Goal: Task Accomplishment & Management: Use online tool/utility

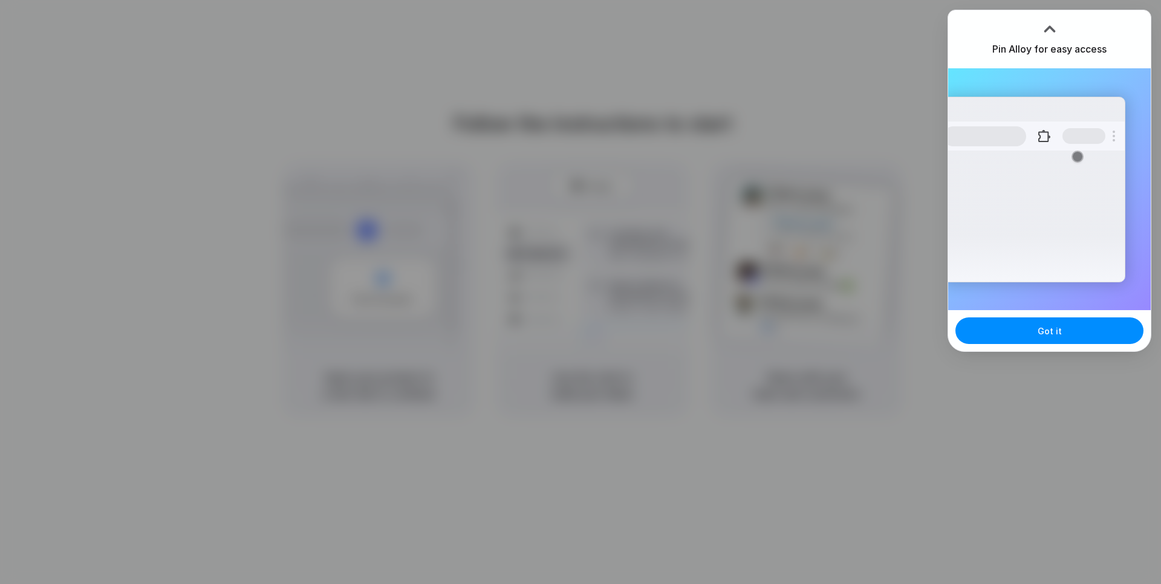
click at [1031, 210] on div "Extensions Alloy · AI Prototyping for..." at bounding box center [1033, 190] width 183 height 186
click at [1027, 337] on button "Got it" at bounding box center [1049, 330] width 188 height 27
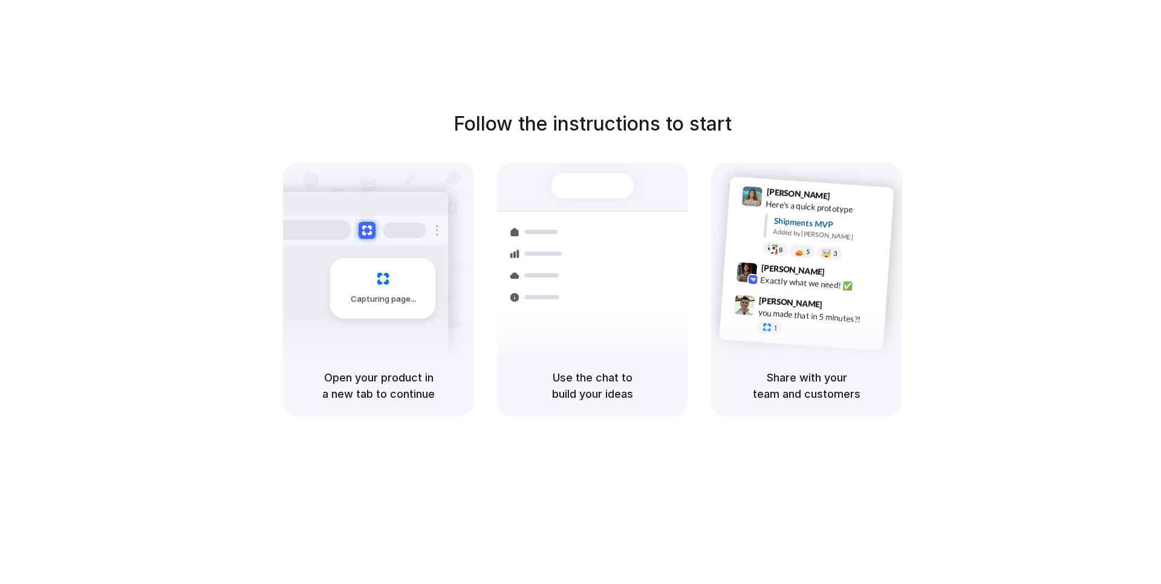
click at [580, 292] on div at bounding box center [580, 292] width 0 height 0
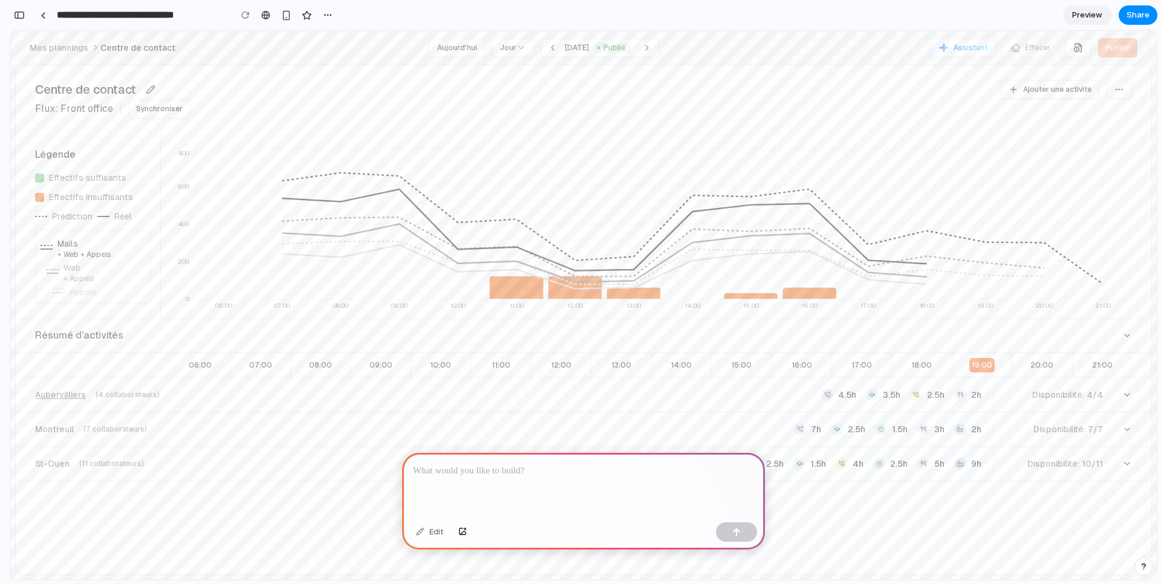
click at [195, 397] on div "Aubervilliers (4 collaborateurs) 4.5h 3.5h 2.5h 2h Disponibilité: 4/4" at bounding box center [578, 395] width 1087 height 15
click at [151, 398] on span "(4 collaborateurs)" at bounding box center [128, 395] width 64 height 10
click at [499, 490] on div at bounding box center [583, 485] width 363 height 65
click at [499, 480] on div at bounding box center [583, 485] width 363 height 65
click at [872, 253] on icon "06:00 07:00 08:00 09:00 10:00 11:00 12:00 13:00 14:00 15:00 16:00 17:00 18:00 1…" at bounding box center [646, 233] width 971 height 170
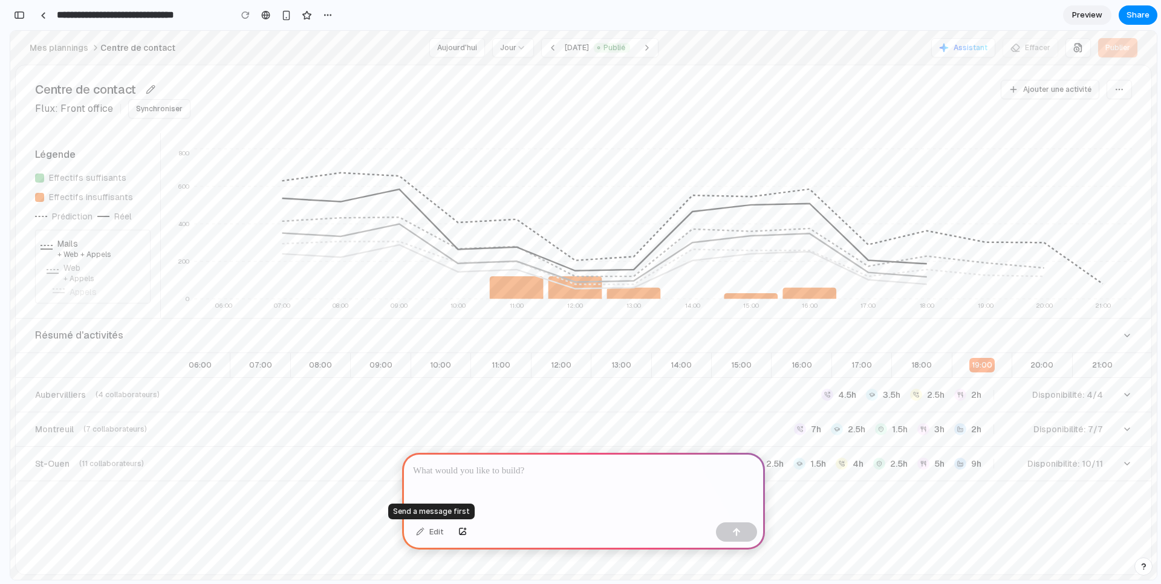
click at [427, 536] on div "Edit" at bounding box center [430, 531] width 40 height 19
click at [433, 531] on div "Edit" at bounding box center [430, 531] width 40 height 19
click at [520, 488] on div at bounding box center [583, 485] width 363 height 65
click at [538, 389] on div "Aubervilliers (4 collaborateurs) 4.5h 3.5h 2.5h 2h Disponibilité: 4/4" at bounding box center [578, 395] width 1087 height 15
click at [531, 487] on div at bounding box center [583, 485] width 363 height 65
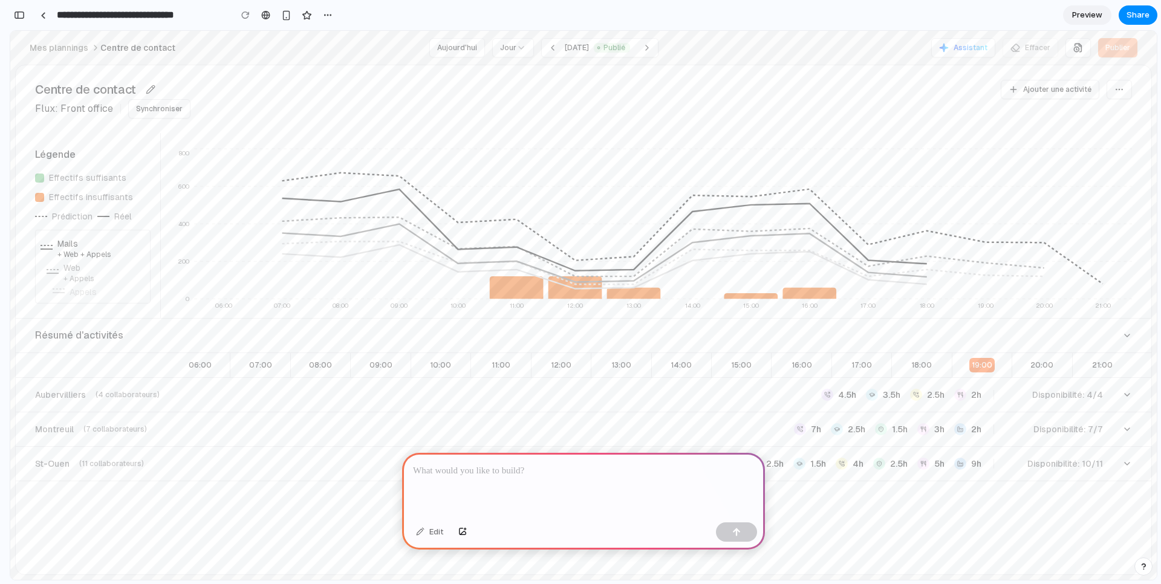
click at [632, 475] on p at bounding box center [583, 471] width 341 height 15
